Goal: Navigation & Orientation: Find specific page/section

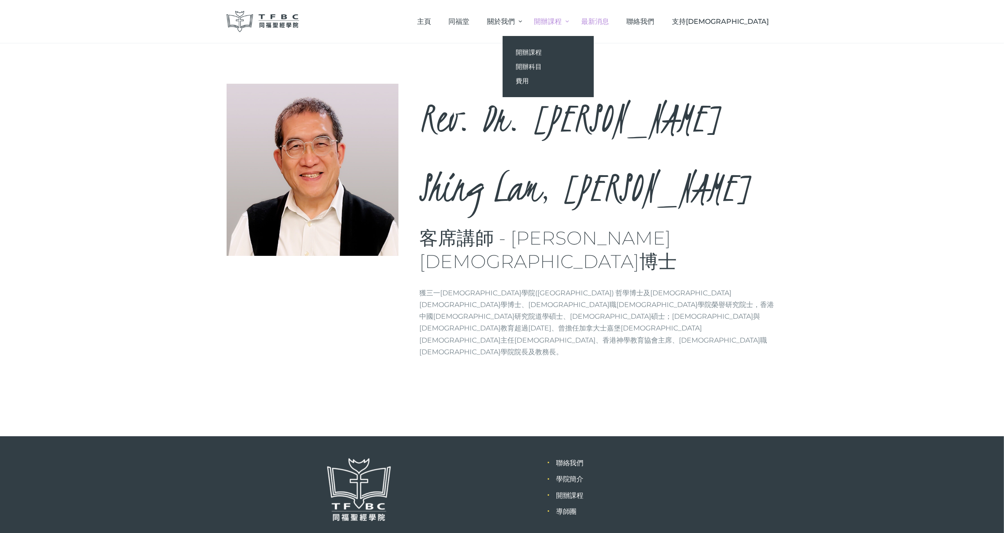
click at [609, 23] on span "最新消息" at bounding box center [595, 21] width 28 height 8
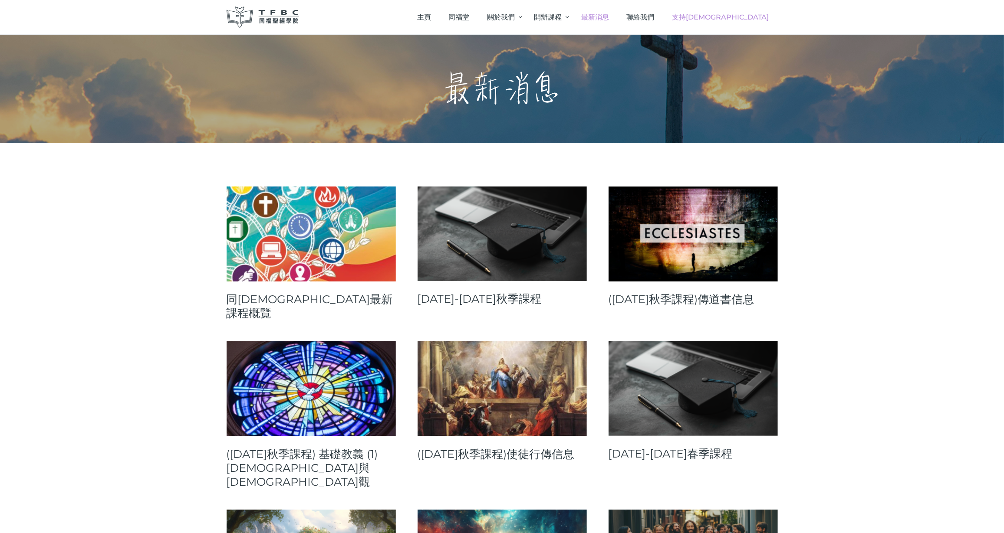
click at [740, 20] on span "支持[DEMOGRAPHIC_DATA]" at bounding box center [720, 17] width 97 height 8
